Goal: Task Accomplishment & Management: Manage account settings

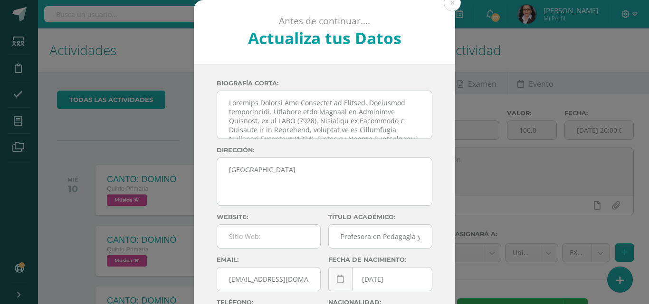
click at [26, 128] on div "Antes de continuar.... Actualiza tus Datos TIU ANNY mLUPxc1bMb58PSP3HSv1PBha9qZ…" at bounding box center [324, 179] width 641 height 358
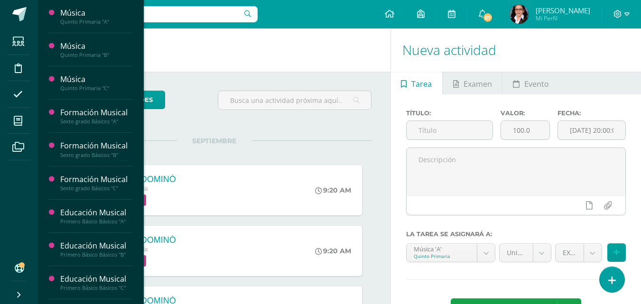
click at [20, 115] on span at bounding box center [18, 120] width 21 height 21
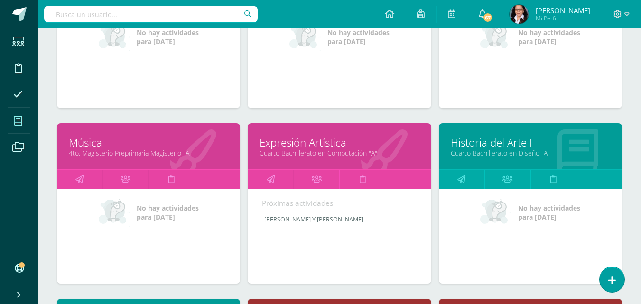
scroll to position [932, 0]
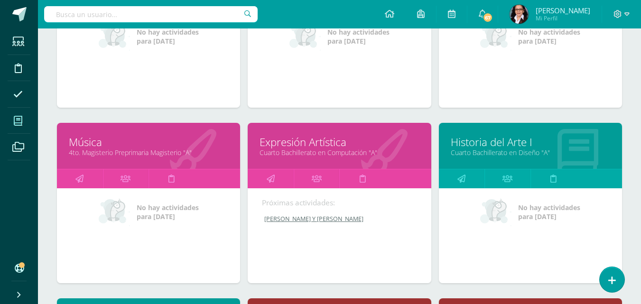
click at [103, 152] on link "4to. Magisterio Preprimaria Magisterio "A"" at bounding box center [149, 152] width 160 height 9
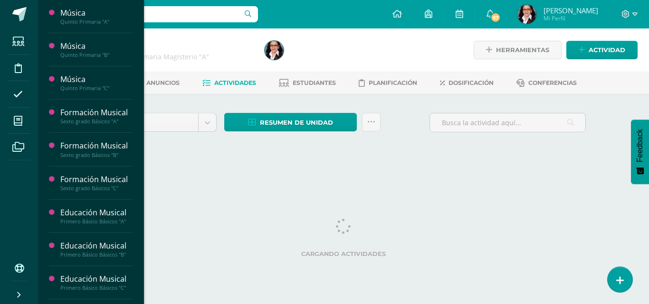
click at [224, 84] on span "Actividades" at bounding box center [235, 82] width 42 height 7
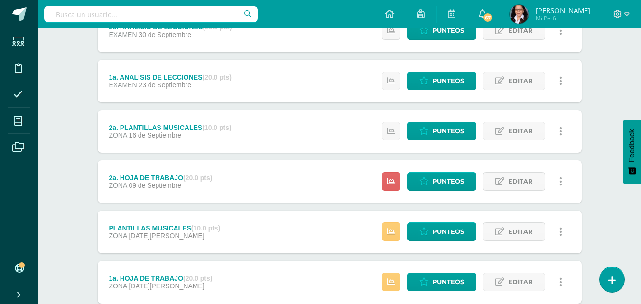
scroll to position [158, 0]
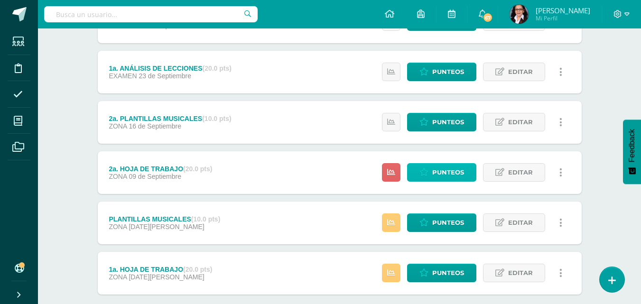
click at [452, 176] on span "Punteos" at bounding box center [449, 173] width 32 height 18
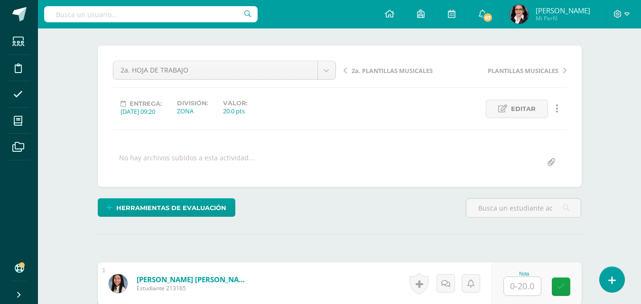
scroll to position [63, 0]
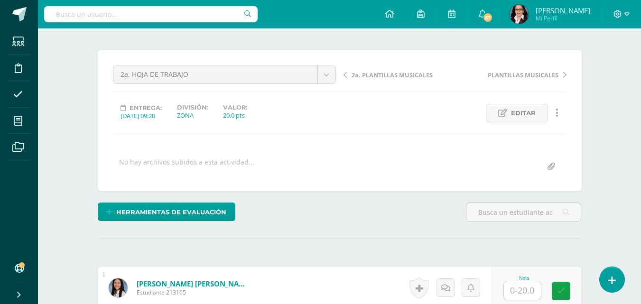
click at [529, 115] on span "Editar" at bounding box center [523, 113] width 25 height 18
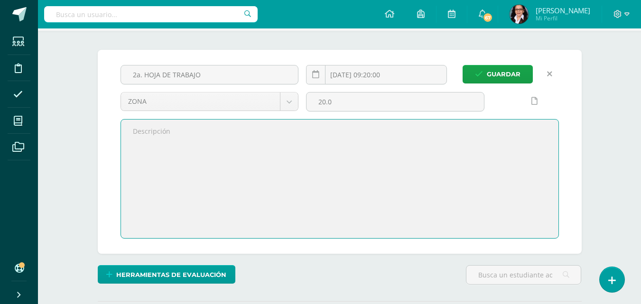
click at [203, 124] on textarea at bounding box center [340, 179] width 438 height 119
click at [161, 131] on textarea "Análisis d lecciones" at bounding box center [340, 179] width 438 height 119
click at [198, 132] on textarea "Análisis de lecciones" at bounding box center [340, 179] width 438 height 119
type textarea "Análisis de lecciones aplicando lo aprendido de teoría musical."
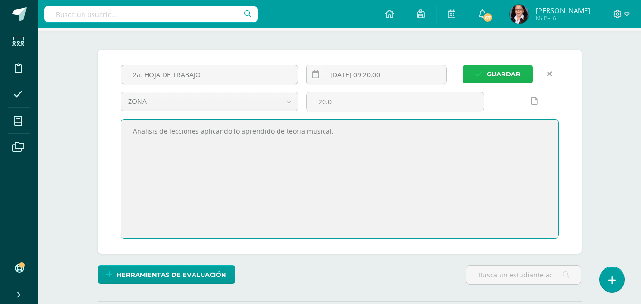
click at [503, 77] on span "Guardar" at bounding box center [504, 75] width 34 height 18
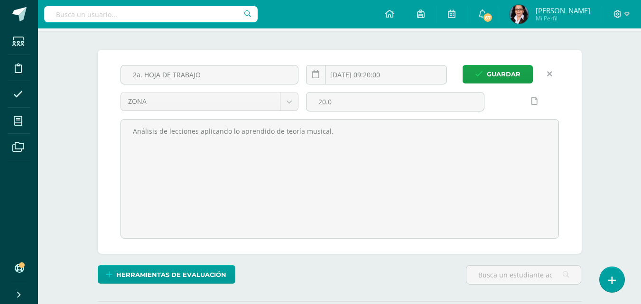
click at [380, 77] on input "2025-09-09 09:20:00" at bounding box center [377, 75] width 140 height 19
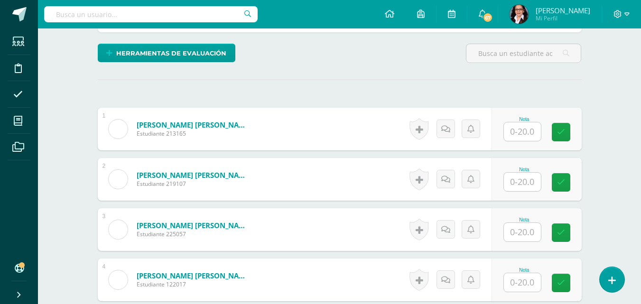
scroll to position [229, 0]
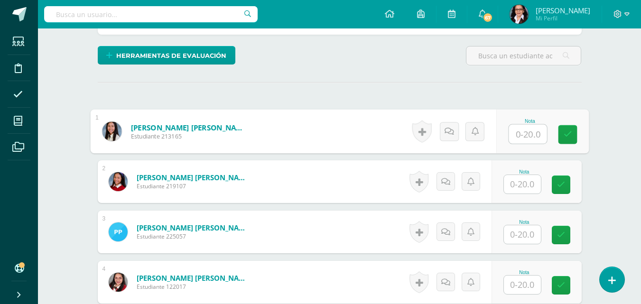
click at [532, 129] on input "text" at bounding box center [528, 134] width 38 height 19
type input "18"
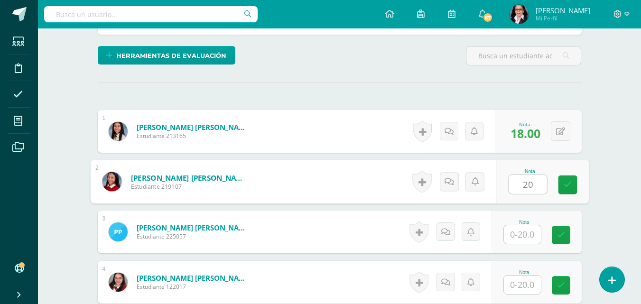
type input "20"
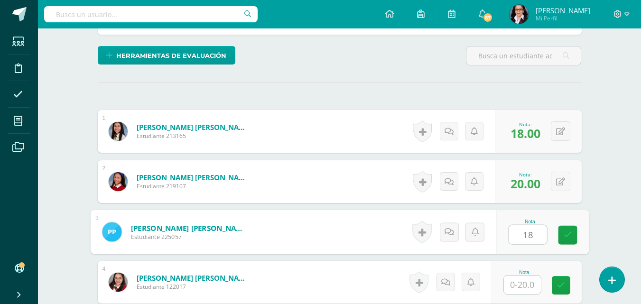
type input "18"
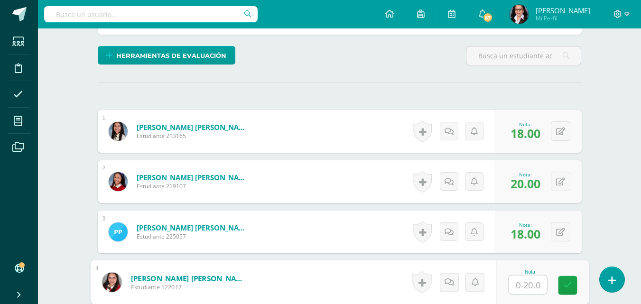
drag, startPoint x: 646, startPoint y: 121, endPoint x: 415, endPoint y: 90, distance: 232.7
click at [415, 90] on div "¿Estás seguro que quieres eliminar esta actividad? Esto borrará la actividad y …" at bounding box center [340, 164] width 492 height 560
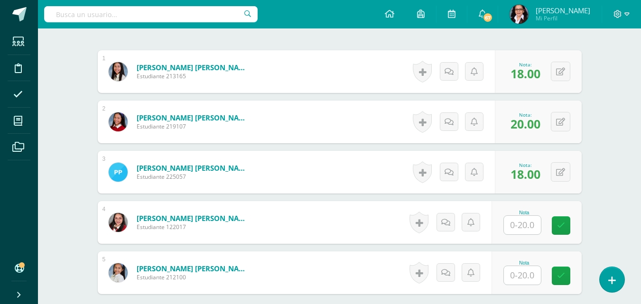
scroll to position [341, 0]
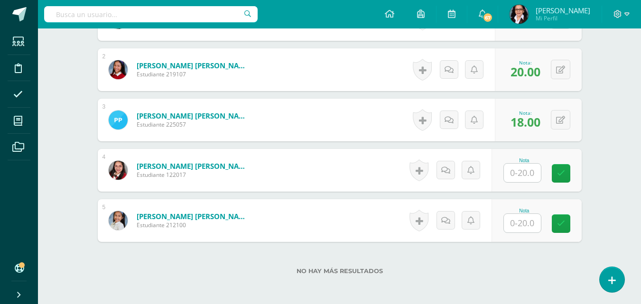
click at [527, 175] on input "text" at bounding box center [522, 173] width 37 height 19
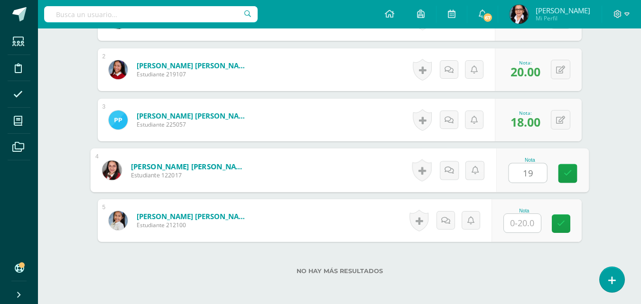
type input "19"
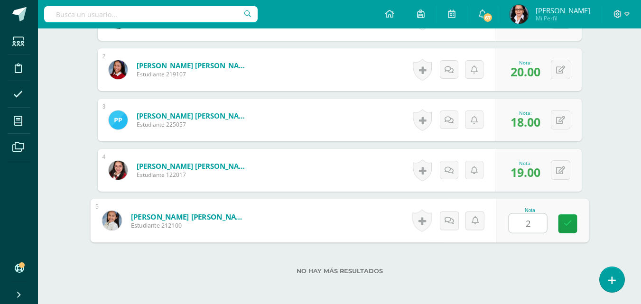
type input "20"
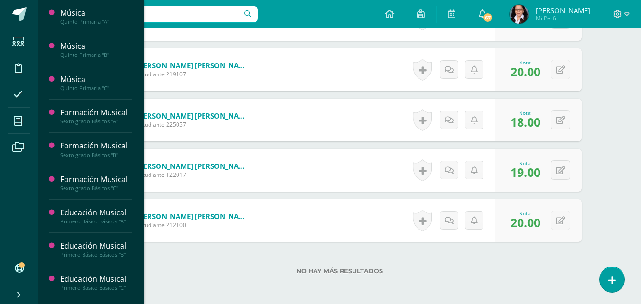
click at [20, 119] on icon at bounding box center [18, 120] width 9 height 9
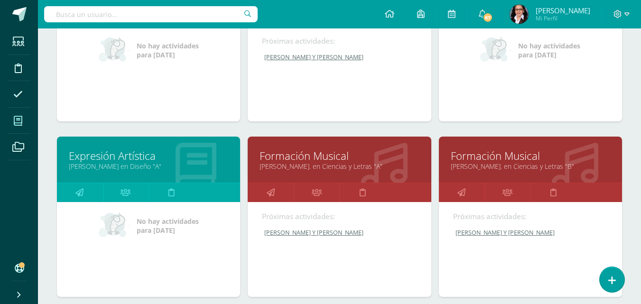
scroll to position [1095, 0]
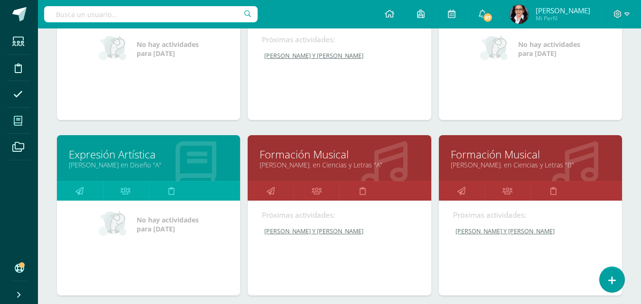
click at [505, 164] on link "[PERSON_NAME]. en Ciencias y Letras "B"" at bounding box center [531, 164] width 160 height 9
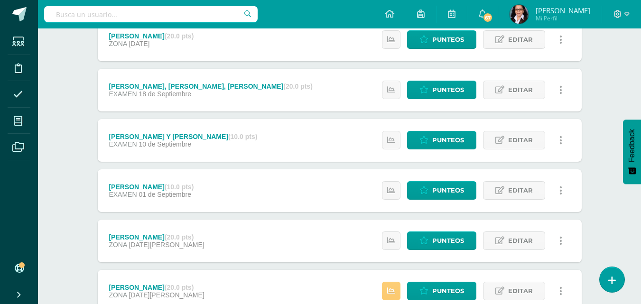
scroll to position [147, 0]
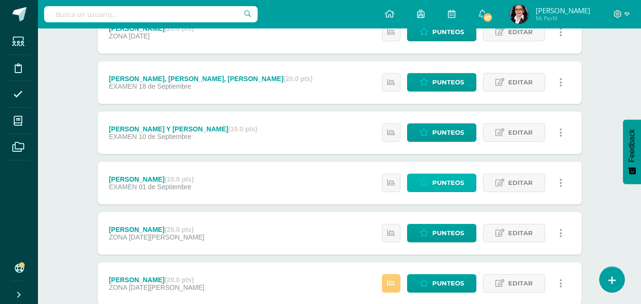
click at [450, 183] on span "Punteos" at bounding box center [449, 183] width 32 height 18
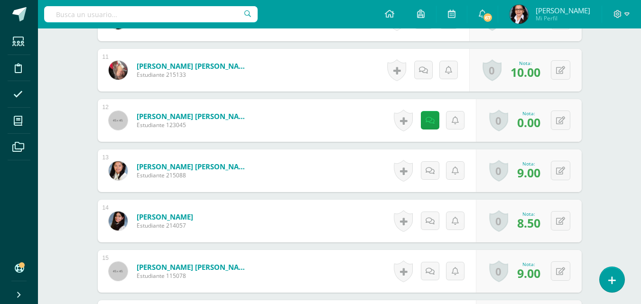
scroll to position [787, 0]
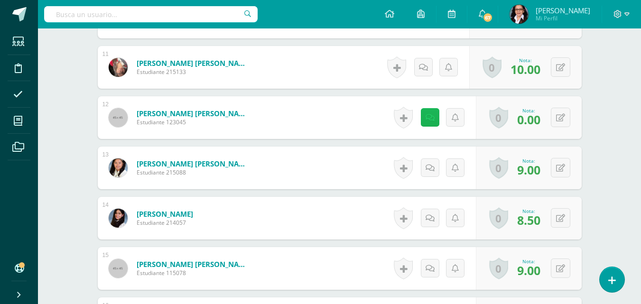
click at [429, 121] on icon at bounding box center [430, 118] width 9 height 8
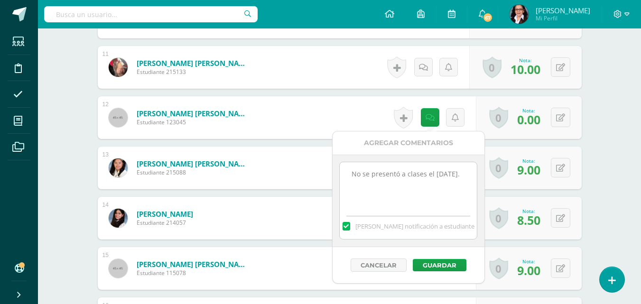
click at [405, 185] on textarea "No se presentó a clases el 1 de septiembre." at bounding box center [408, 185] width 137 height 47
type textarea "No se presentó a clases el 1 de septiembre. Presentó justificación."
click at [433, 266] on button "Guardar" at bounding box center [440, 265] width 54 height 12
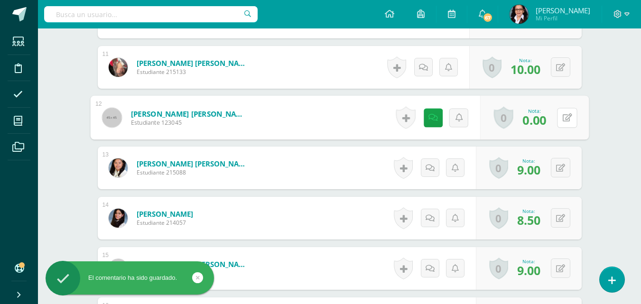
click at [559, 120] on button at bounding box center [567, 118] width 20 height 20
type input "9"
click at [544, 122] on icon at bounding box center [542, 121] width 9 height 8
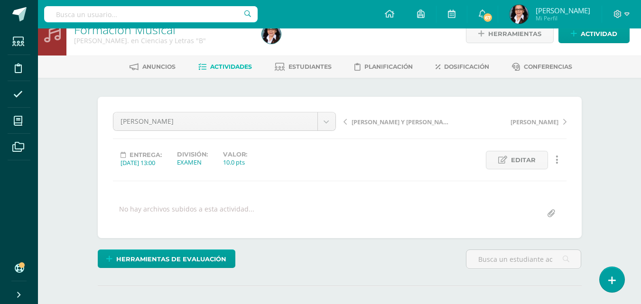
scroll to position [0, 0]
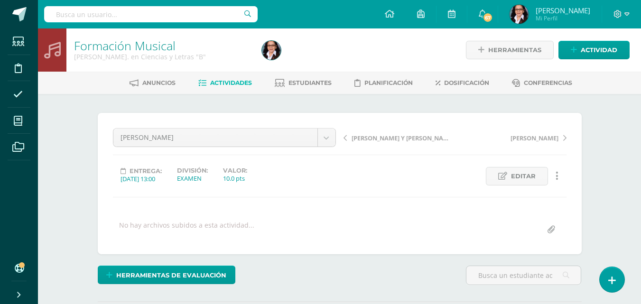
click at [229, 84] on span "Actividades" at bounding box center [231, 82] width 42 height 7
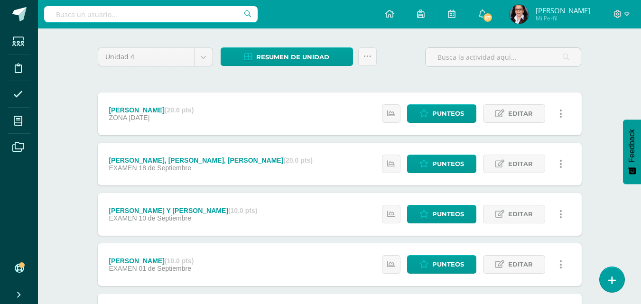
scroll to position [211, 0]
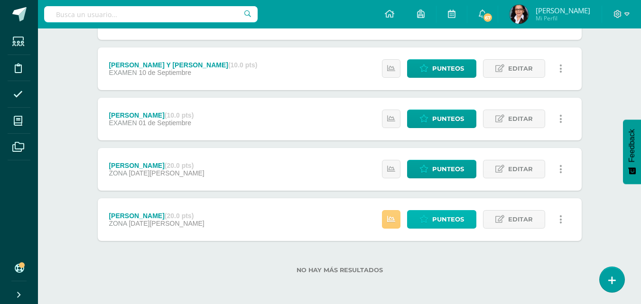
click at [449, 221] on span "Punteos" at bounding box center [449, 220] width 32 height 18
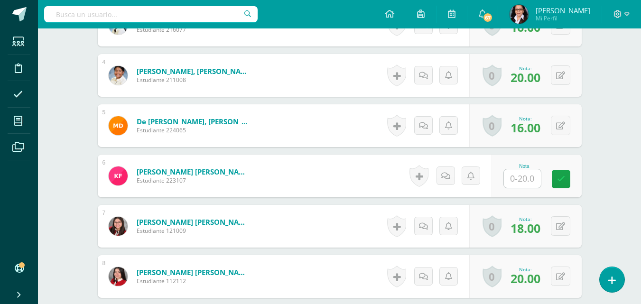
scroll to position [430, 0]
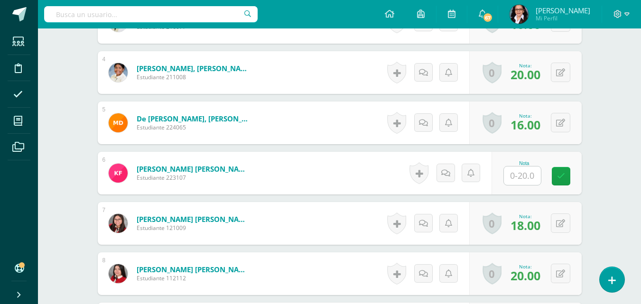
click at [529, 178] on input "text" at bounding box center [522, 176] width 37 height 19
type input "8"
click at [567, 178] on icon at bounding box center [568, 176] width 9 height 8
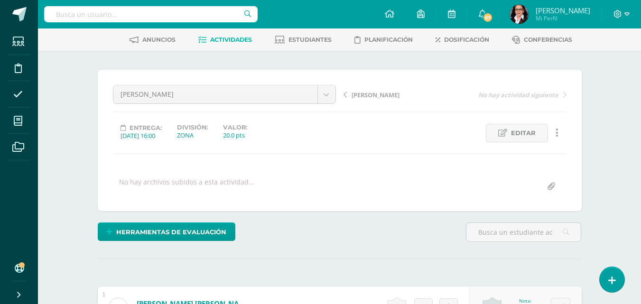
scroll to position [0, 0]
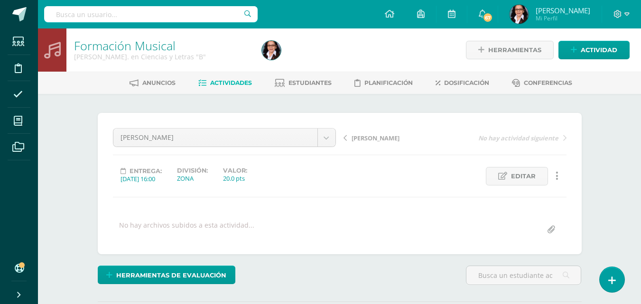
click at [226, 91] on link "Actividades" at bounding box center [225, 82] width 54 height 15
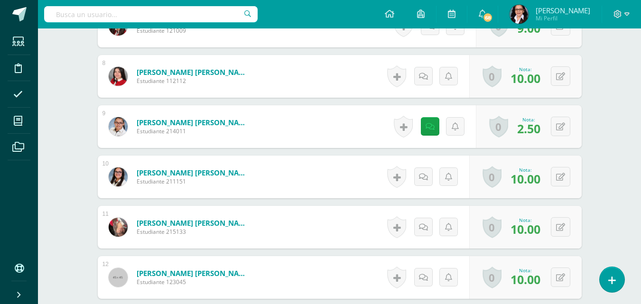
scroll to position [628, 0]
